Goal: Find specific page/section: Find specific page/section

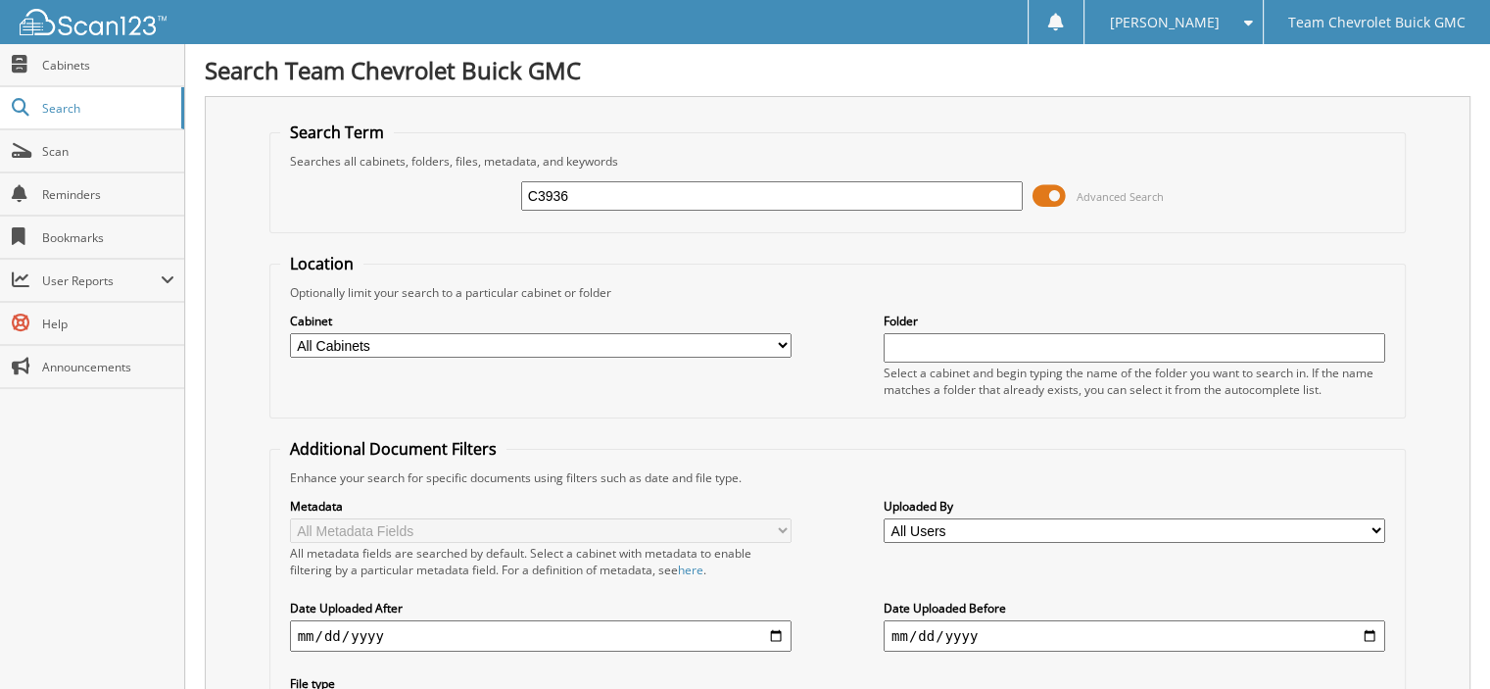
type input "C3936"
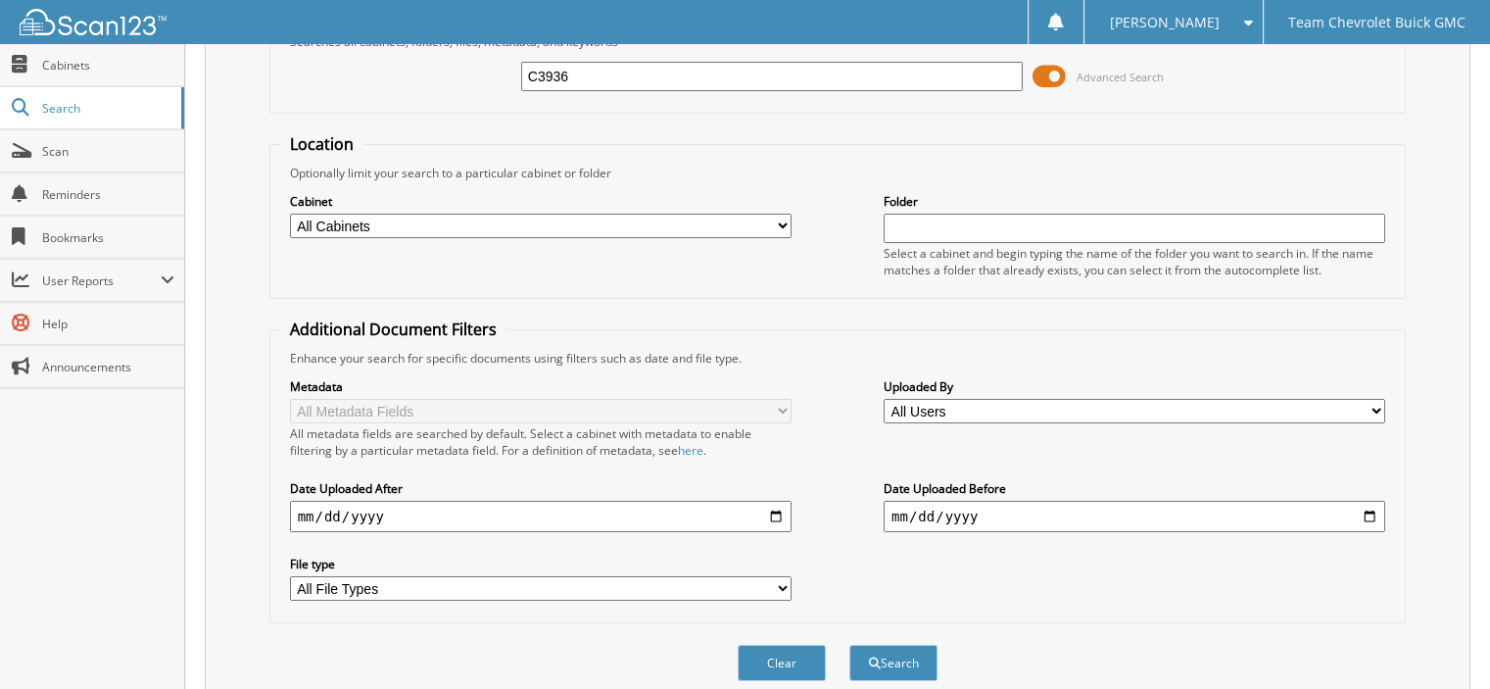
scroll to position [251, 0]
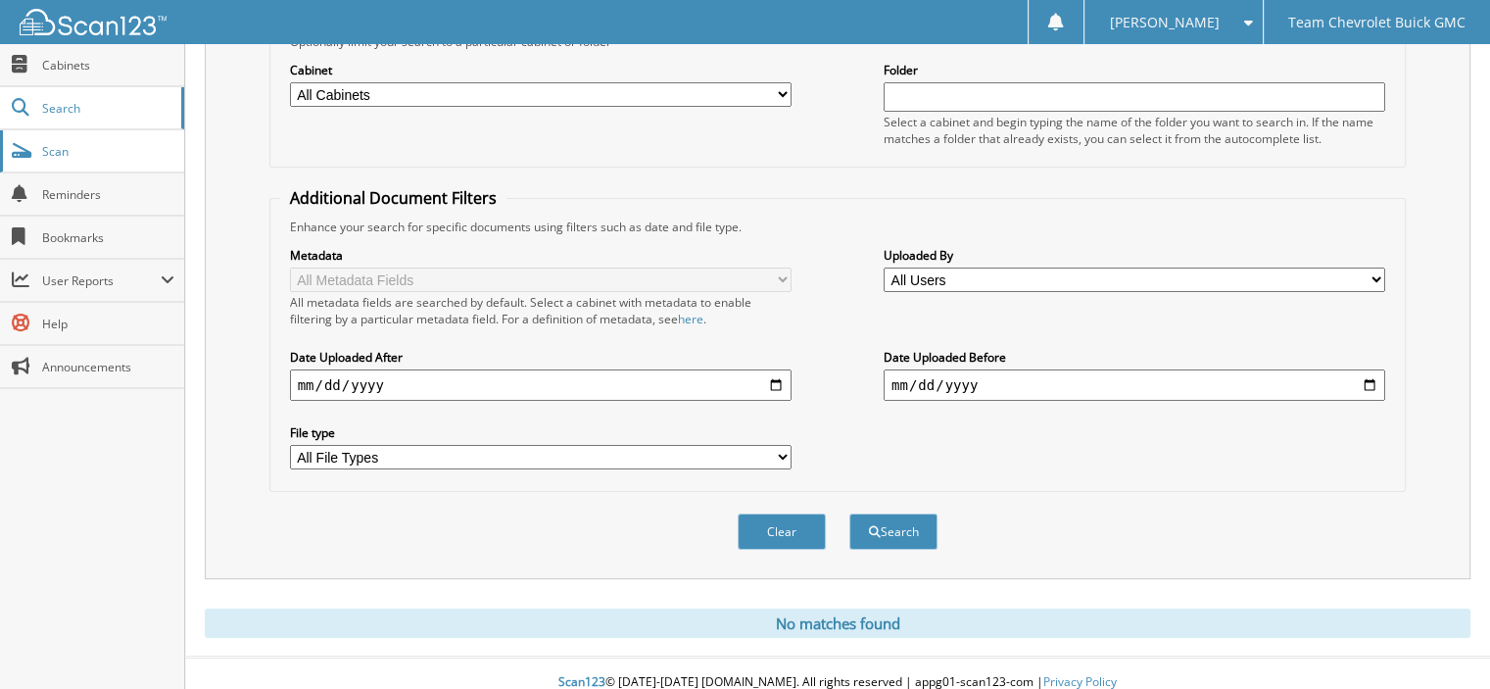
drag, startPoint x: 121, startPoint y: 145, endPoint x: 105, endPoint y: 141, distance: 17.1
click at [120, 145] on span "Scan" at bounding box center [108, 151] width 132 height 17
